Goal: Information Seeking & Learning: Learn about a topic

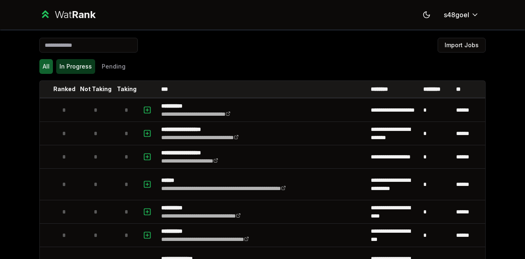
click at [80, 69] on button "In Progress" at bounding box center [75, 66] width 39 height 15
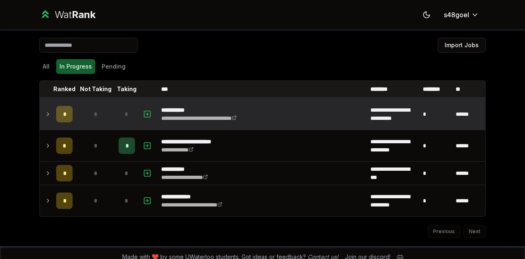
scroll to position [3, 0]
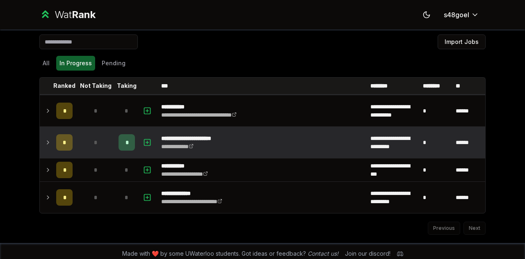
click at [40, 140] on td at bounding box center [46, 142] width 13 height 31
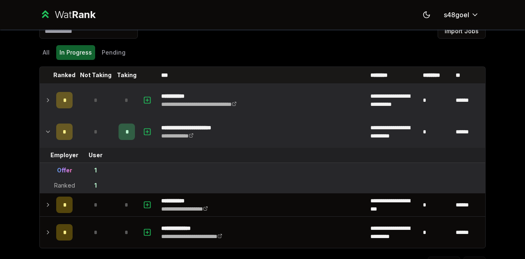
scroll to position [20, 0]
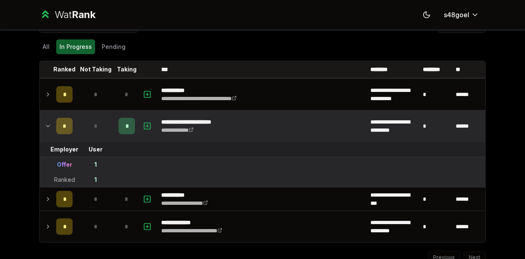
click at [45, 122] on icon at bounding box center [48, 126] width 7 height 10
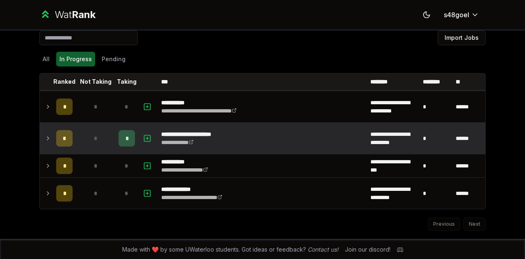
click at [43, 125] on td at bounding box center [46, 138] width 13 height 31
